Goal: Transaction & Acquisition: Purchase product/service

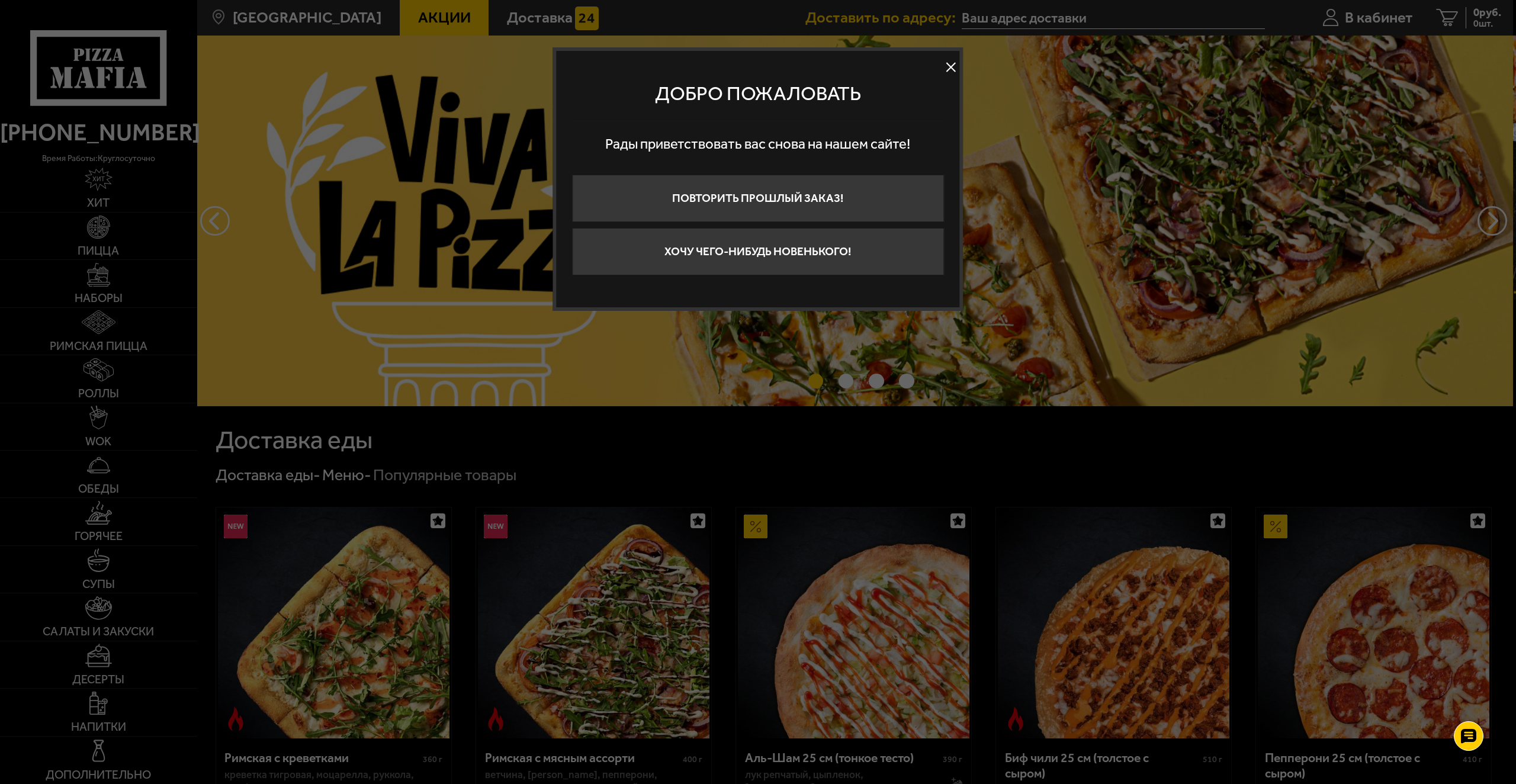
click at [949, 63] on button at bounding box center [951, 68] width 18 height 18
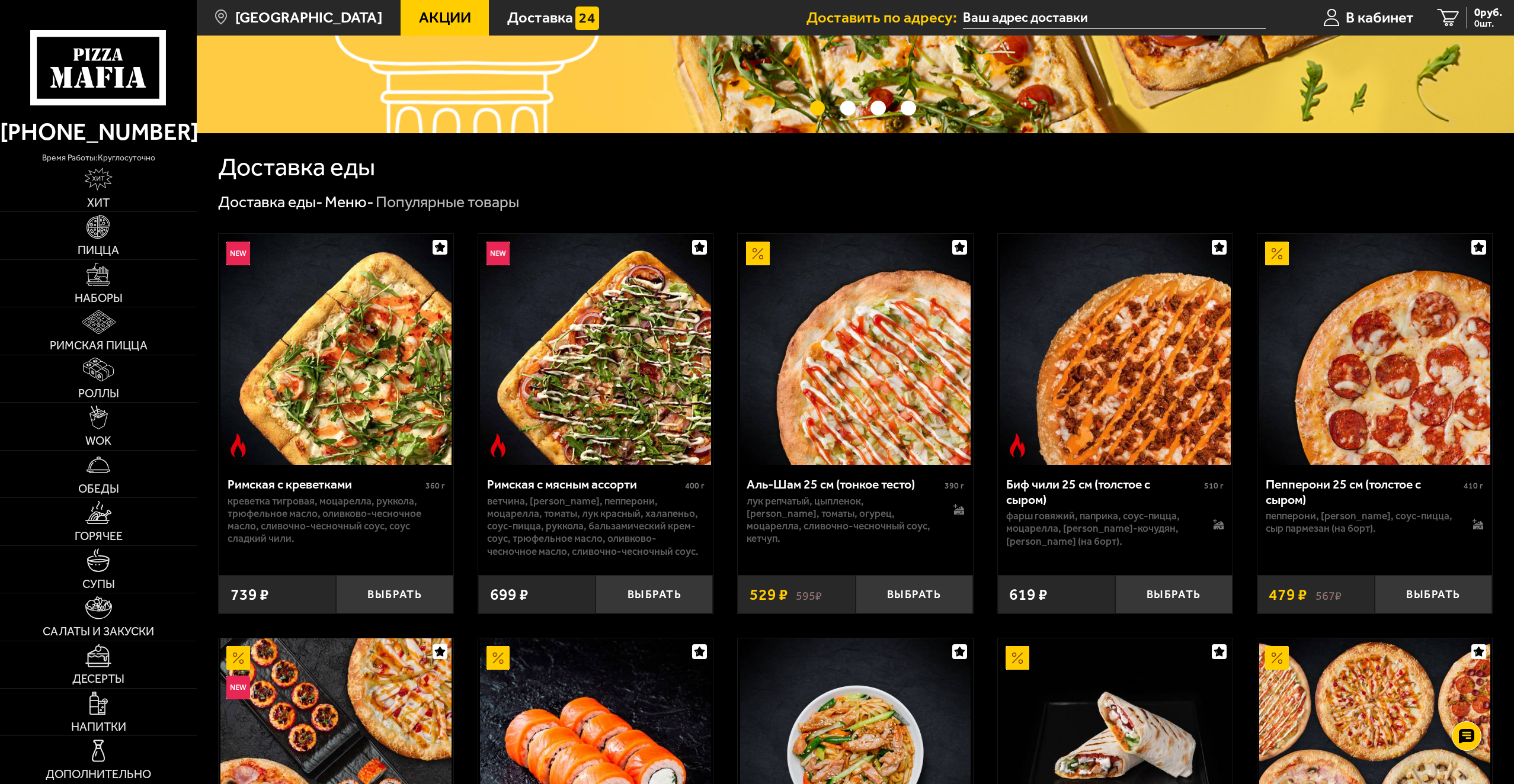
scroll to position [296, 0]
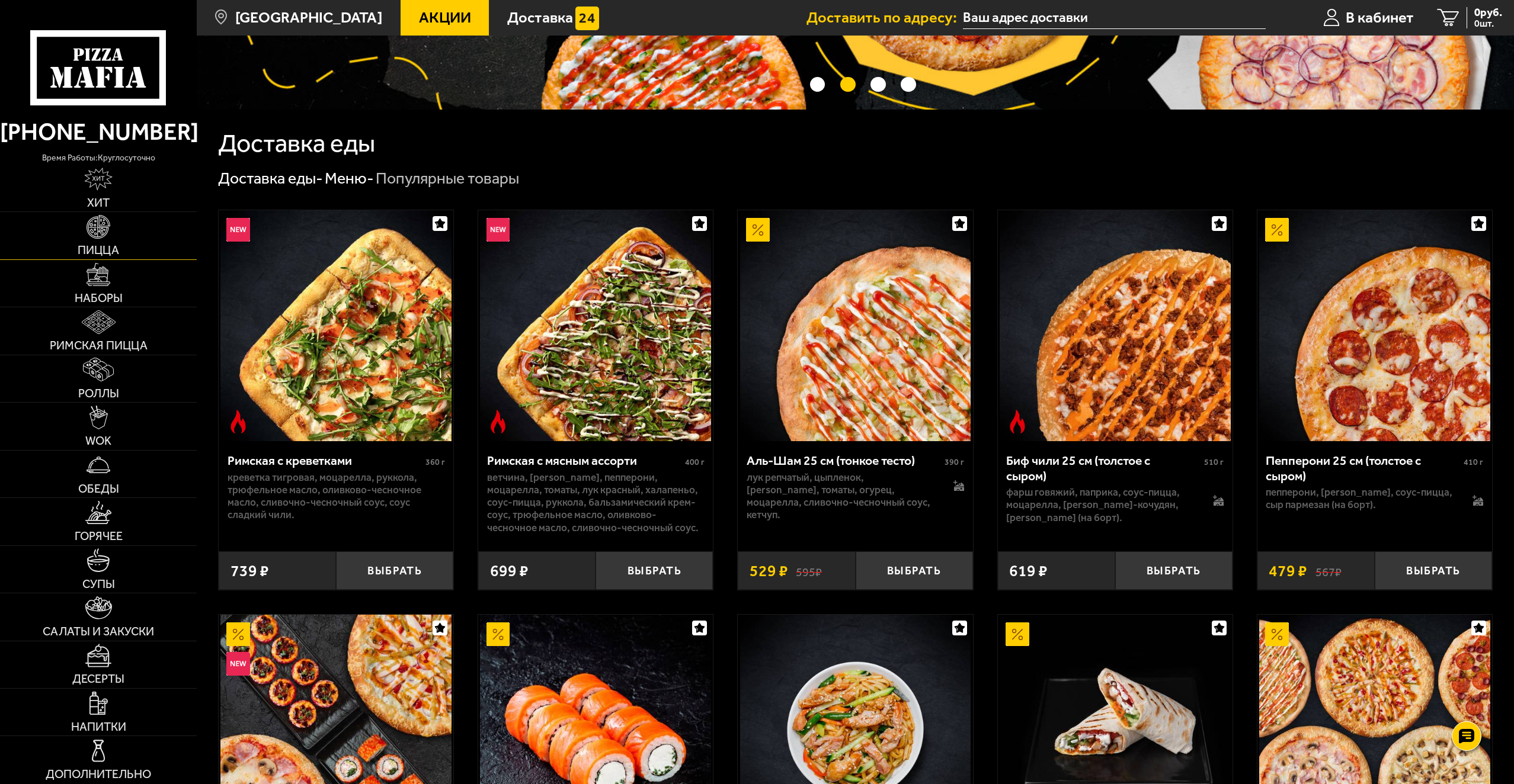
click at [89, 248] on span "Пицца" at bounding box center [98, 250] width 42 height 11
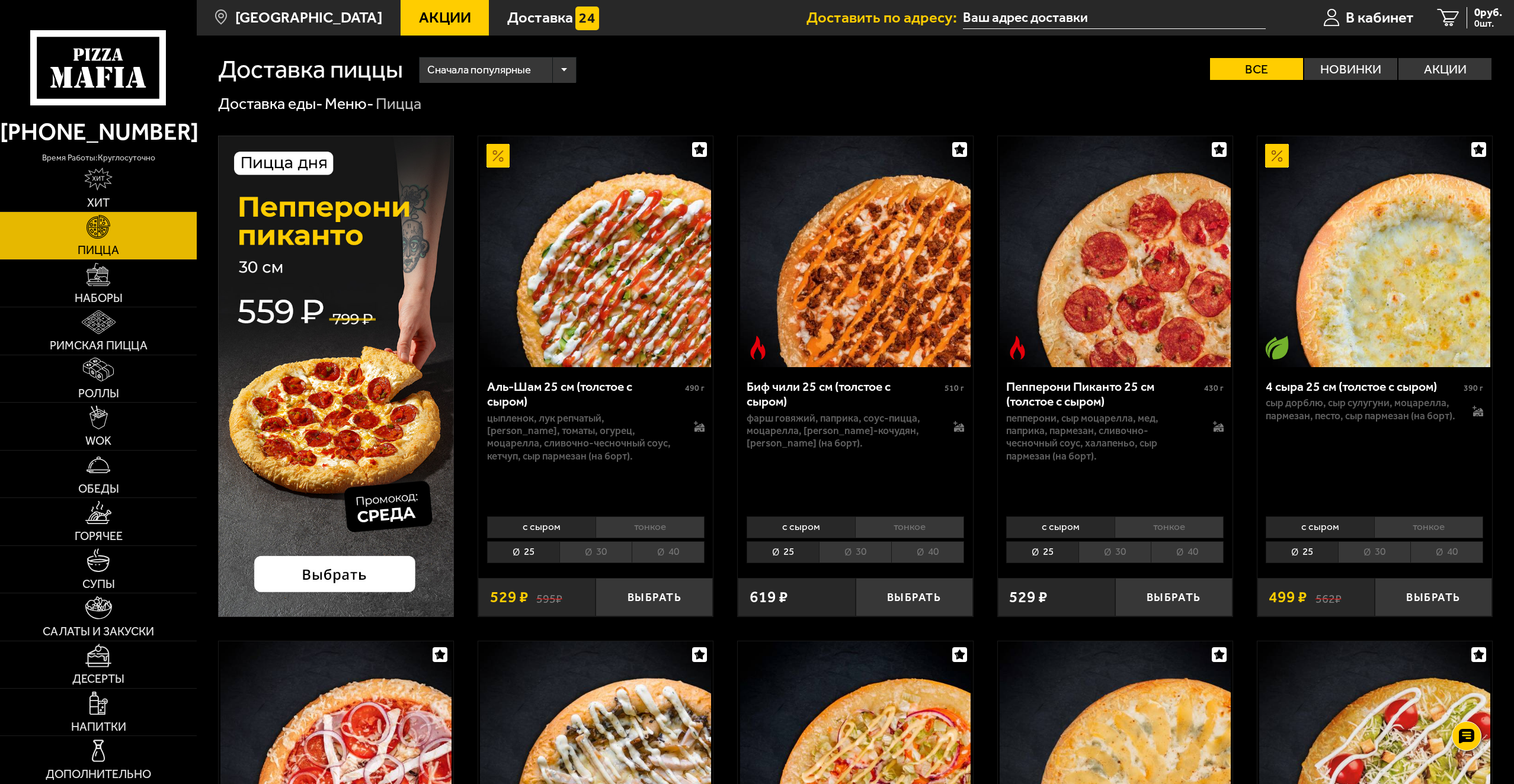
click at [350, 571] on img at bounding box center [336, 376] width 236 height 481
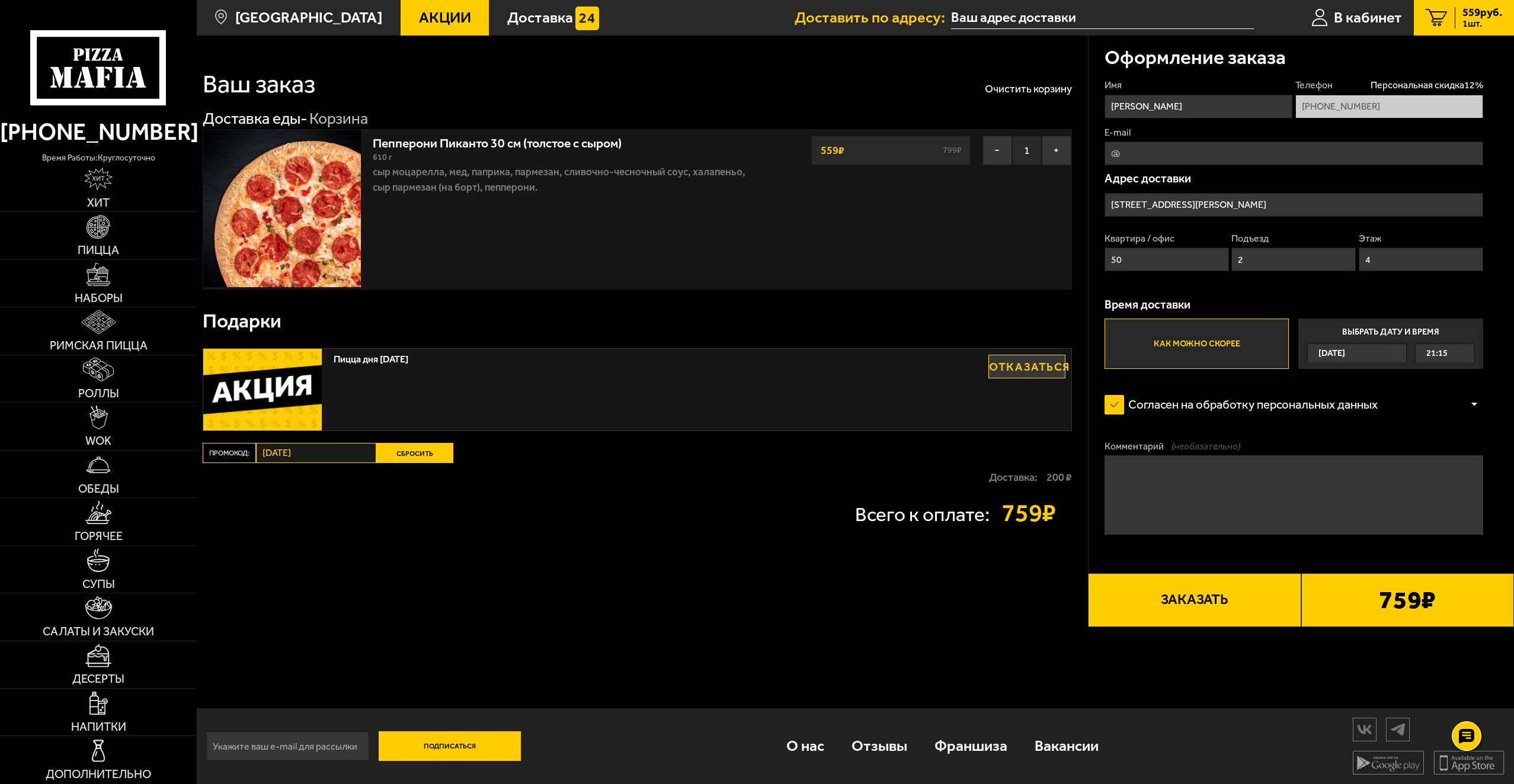
click at [1150, 151] on input "E-mail" at bounding box center [1294, 153] width 378 height 24
type input "desperado1crazy@yandex.ru"
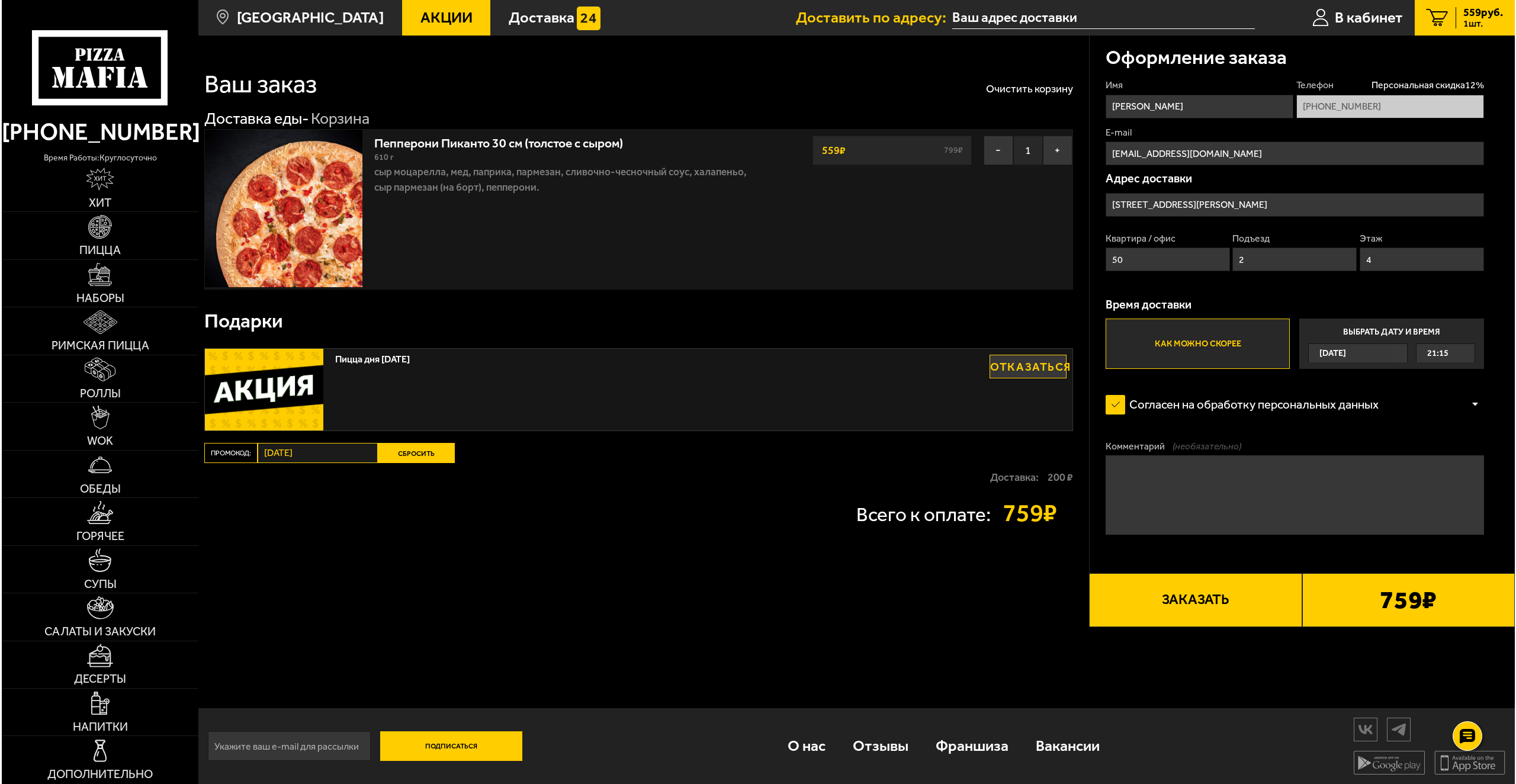
scroll to position [1, 0]
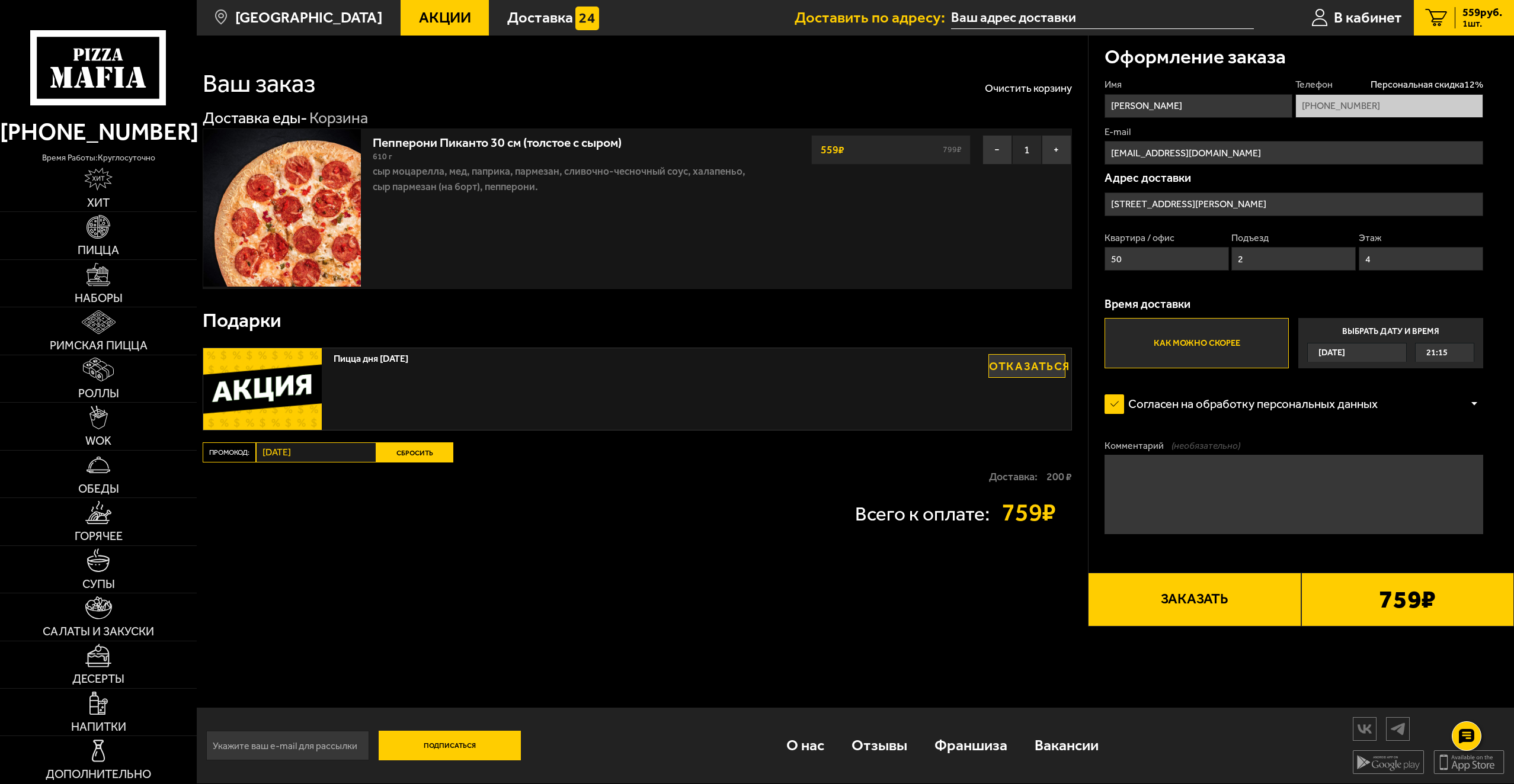
click at [228, 453] on label "Промокод:" at bounding box center [228, 452] width 53 height 20
click at [1174, 602] on button "Заказать" at bounding box center [1194, 599] width 213 height 53
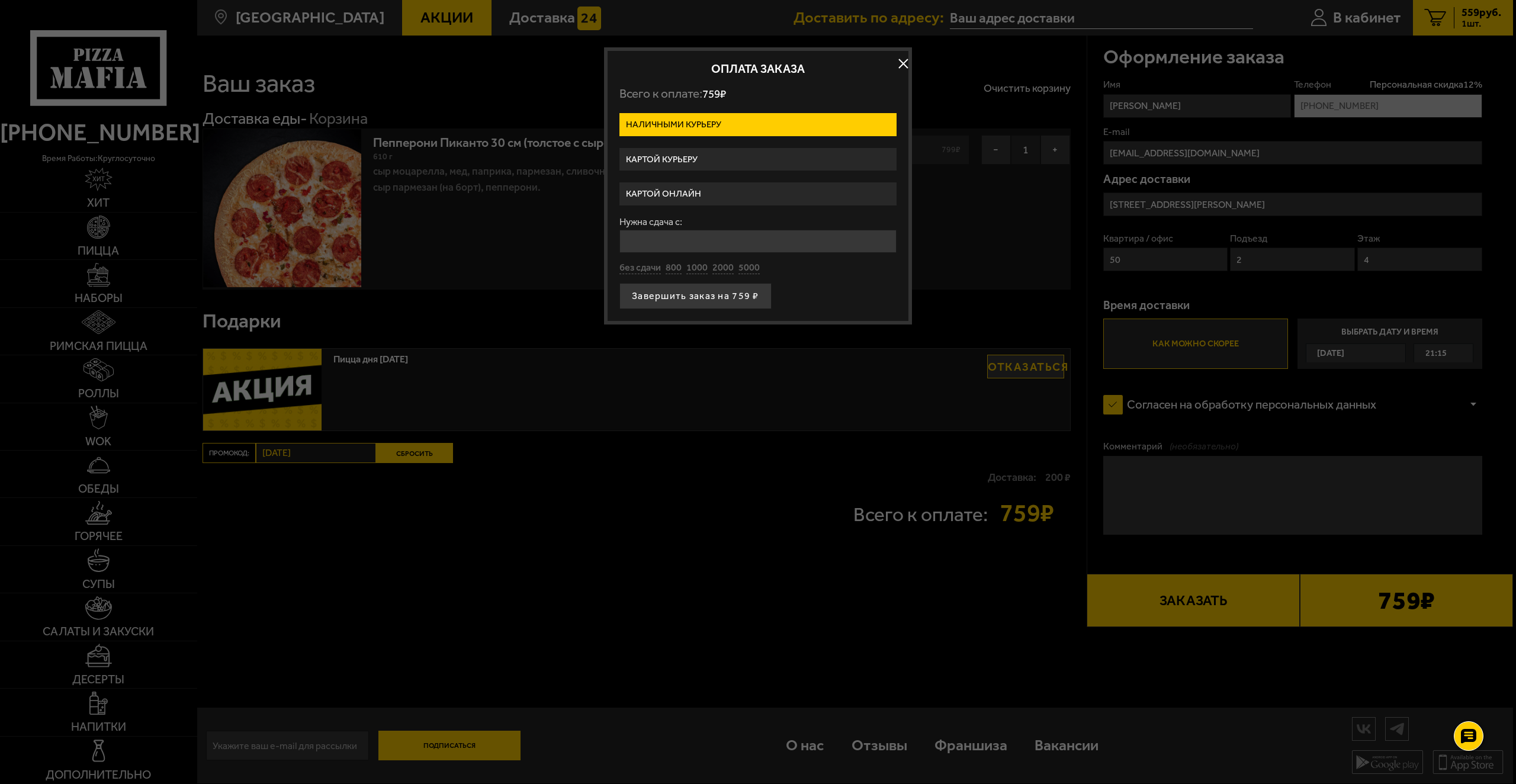
click at [676, 191] on label "Картой онлайн" at bounding box center [758, 194] width 277 height 23
click at [0, 0] on input "Картой онлайн" at bounding box center [0, 0] width 0 height 0
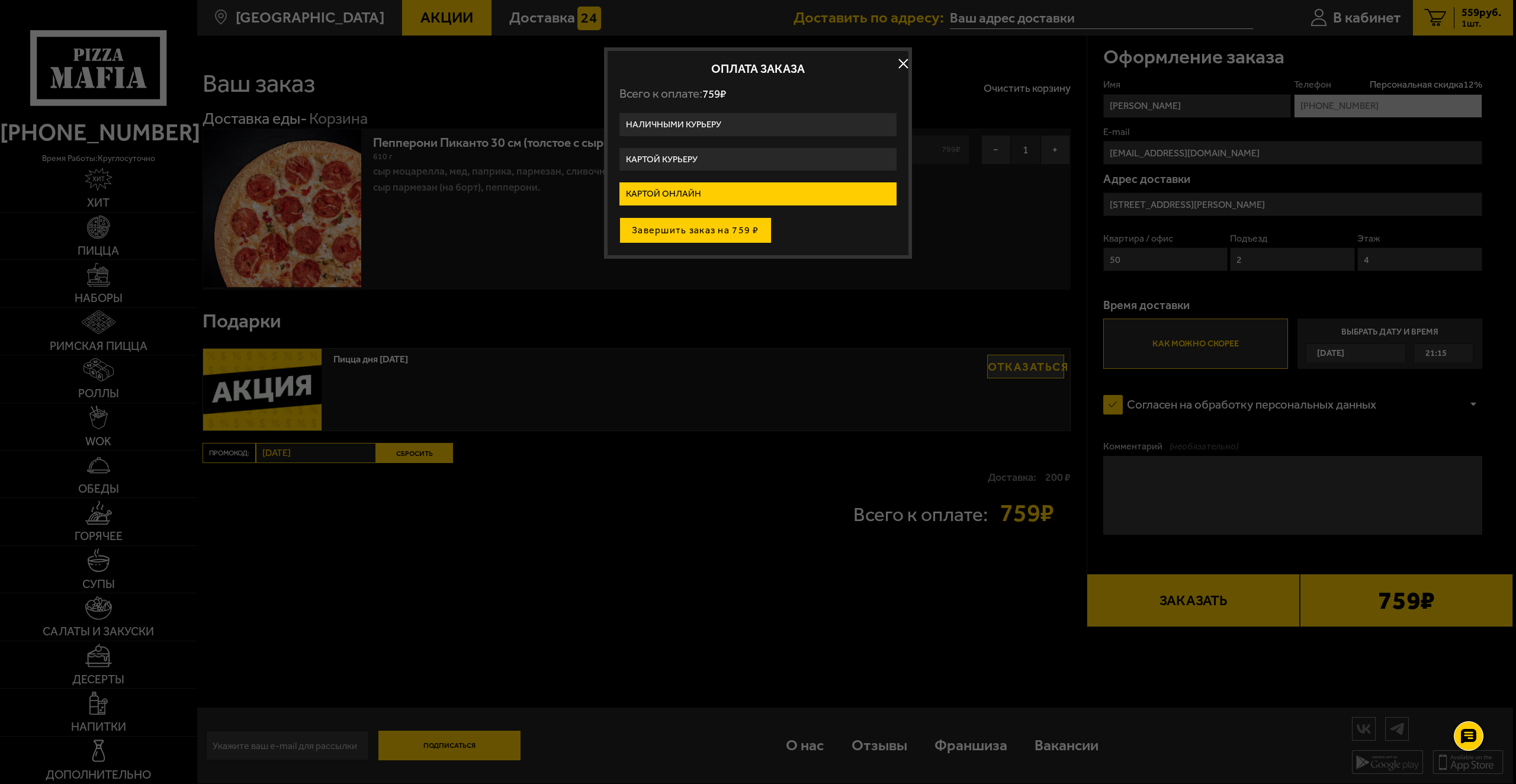
click at [666, 235] on button "Завершить заказ на 759 ₽" at bounding box center [696, 231] width 152 height 26
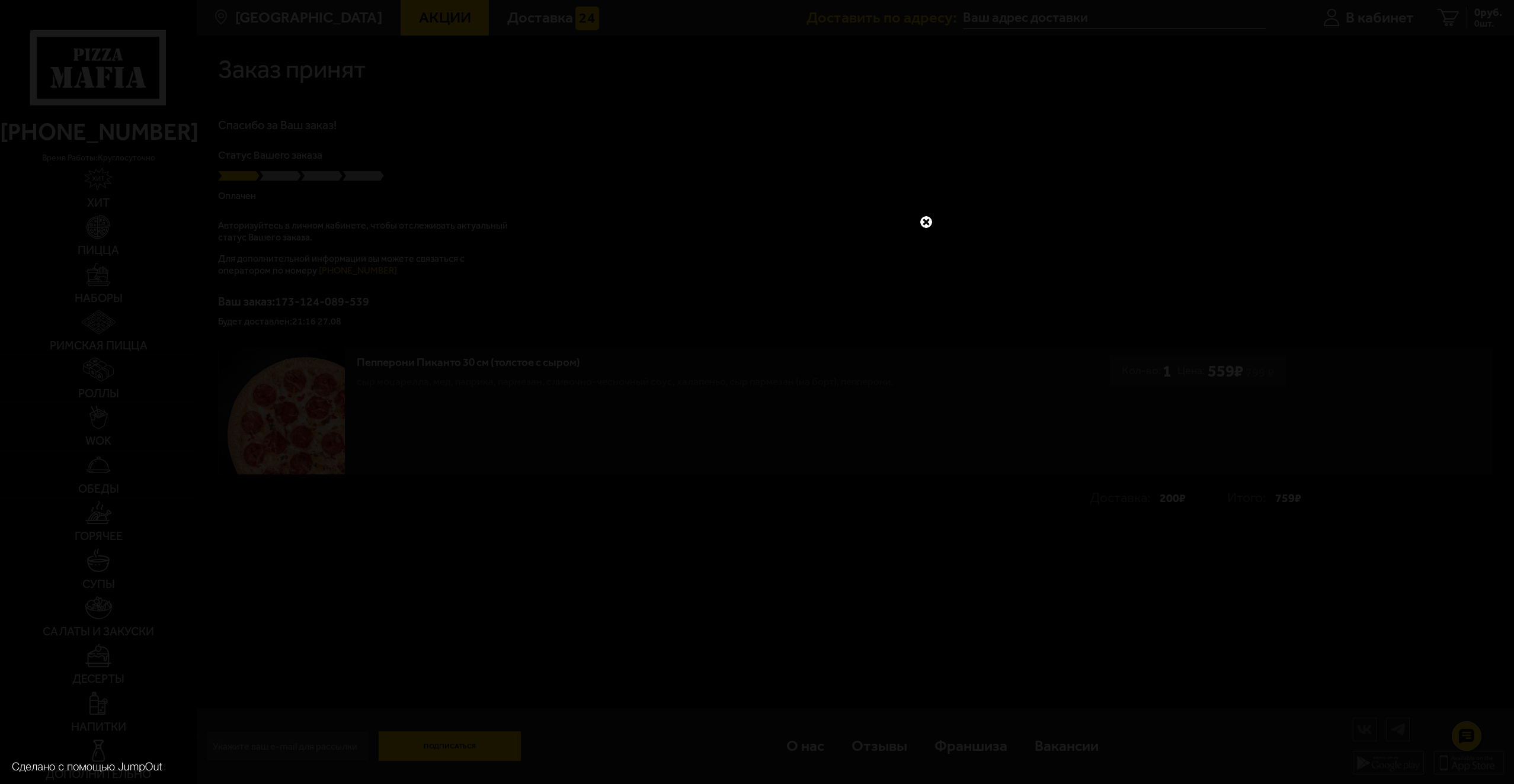
click at [926, 226] on link at bounding box center [925, 222] width 16 height 16
